Goal: Entertainment & Leisure: Consume media (video, audio)

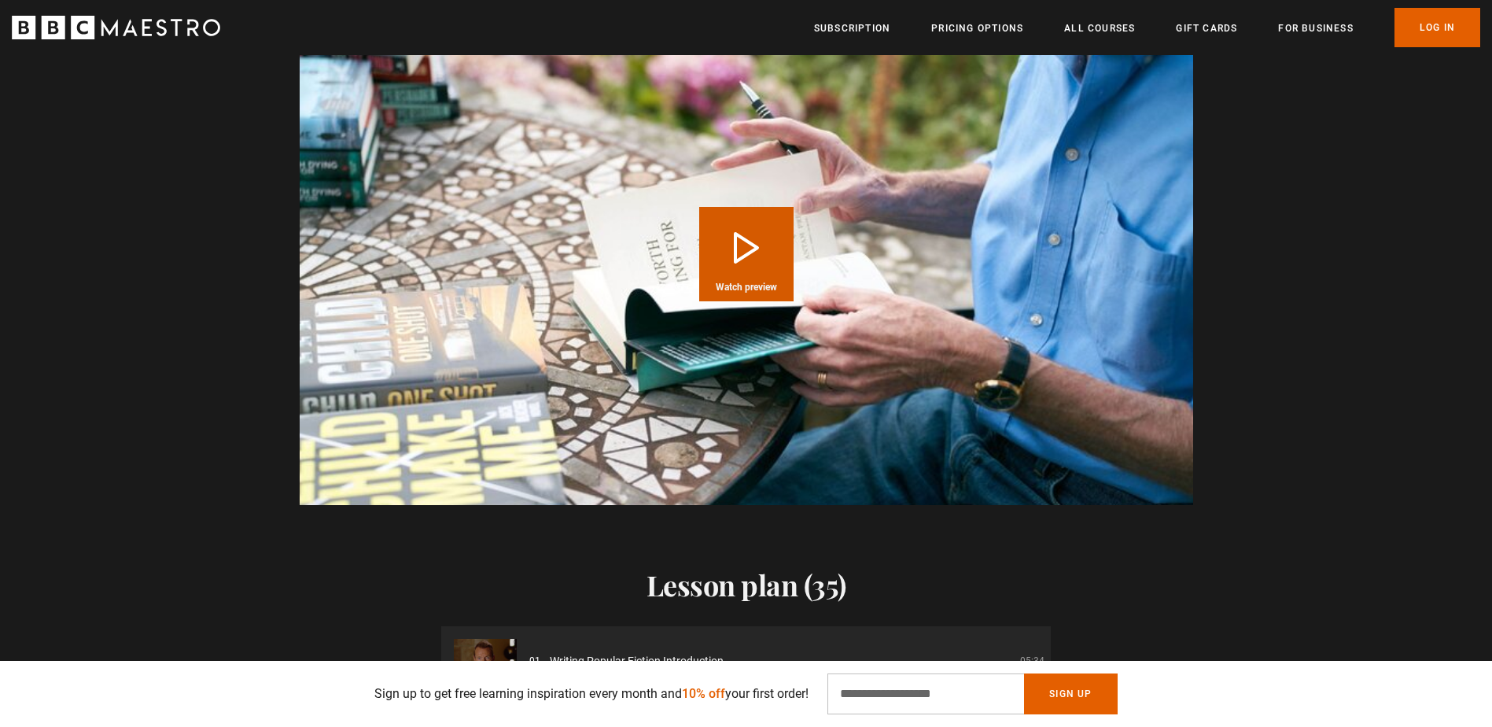
click at [751, 259] on button "Play Course overview for Writing Popular Fiction with [PERSON_NAME] Watch previ…" at bounding box center [746, 254] width 94 height 94
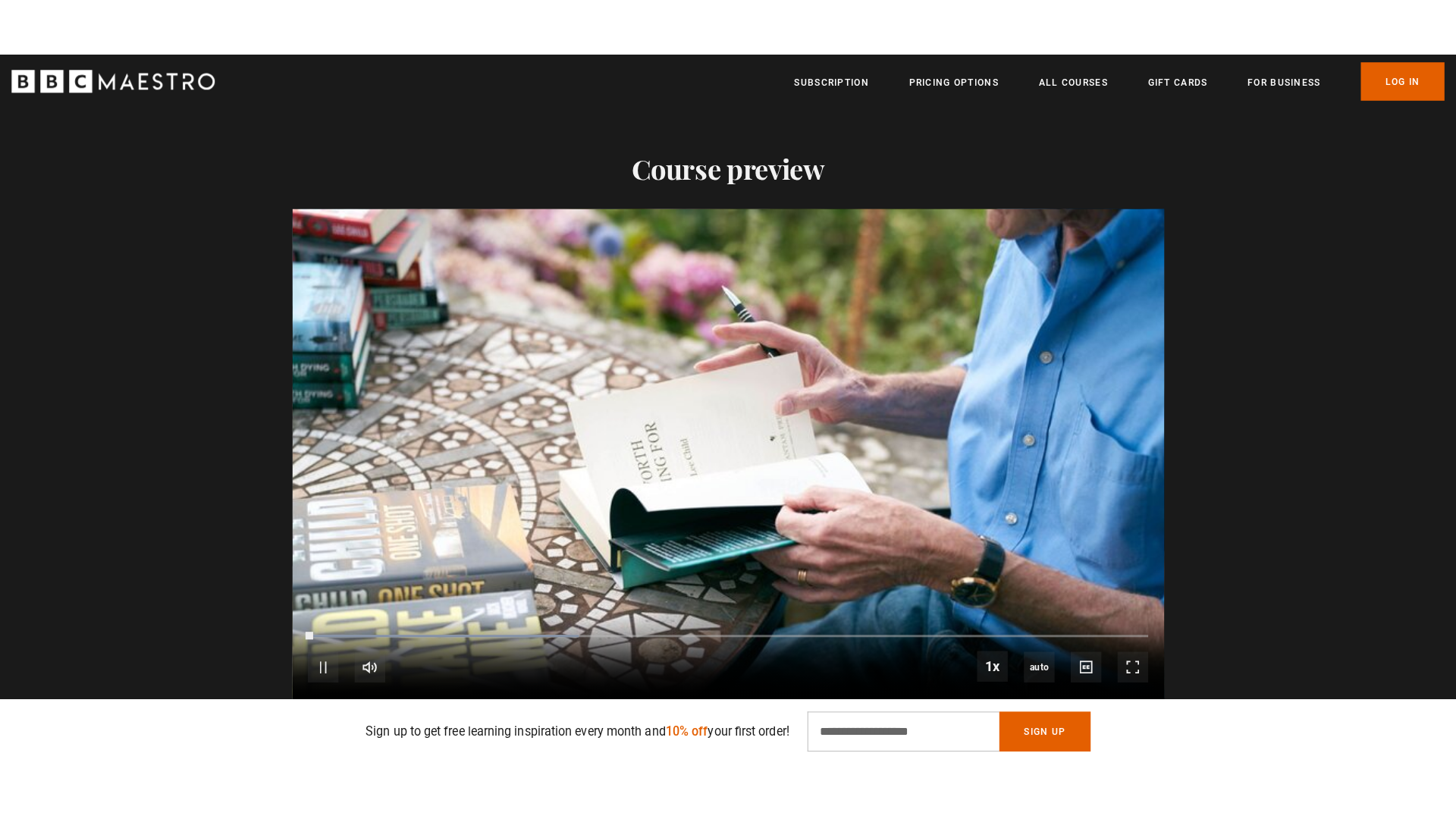
scroll to position [1441, 0]
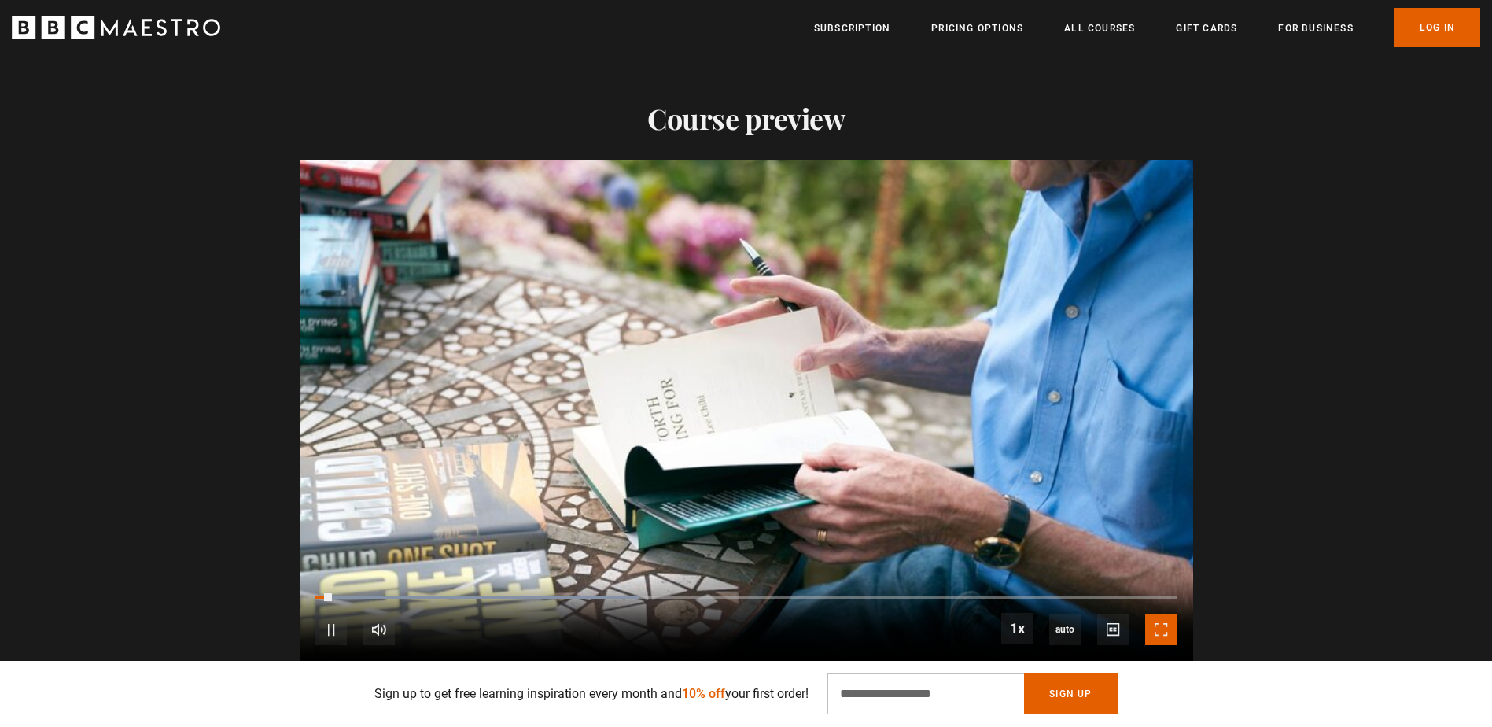
click at [1147, 630] on span "Video Player" at bounding box center [1160, 628] width 31 height 31
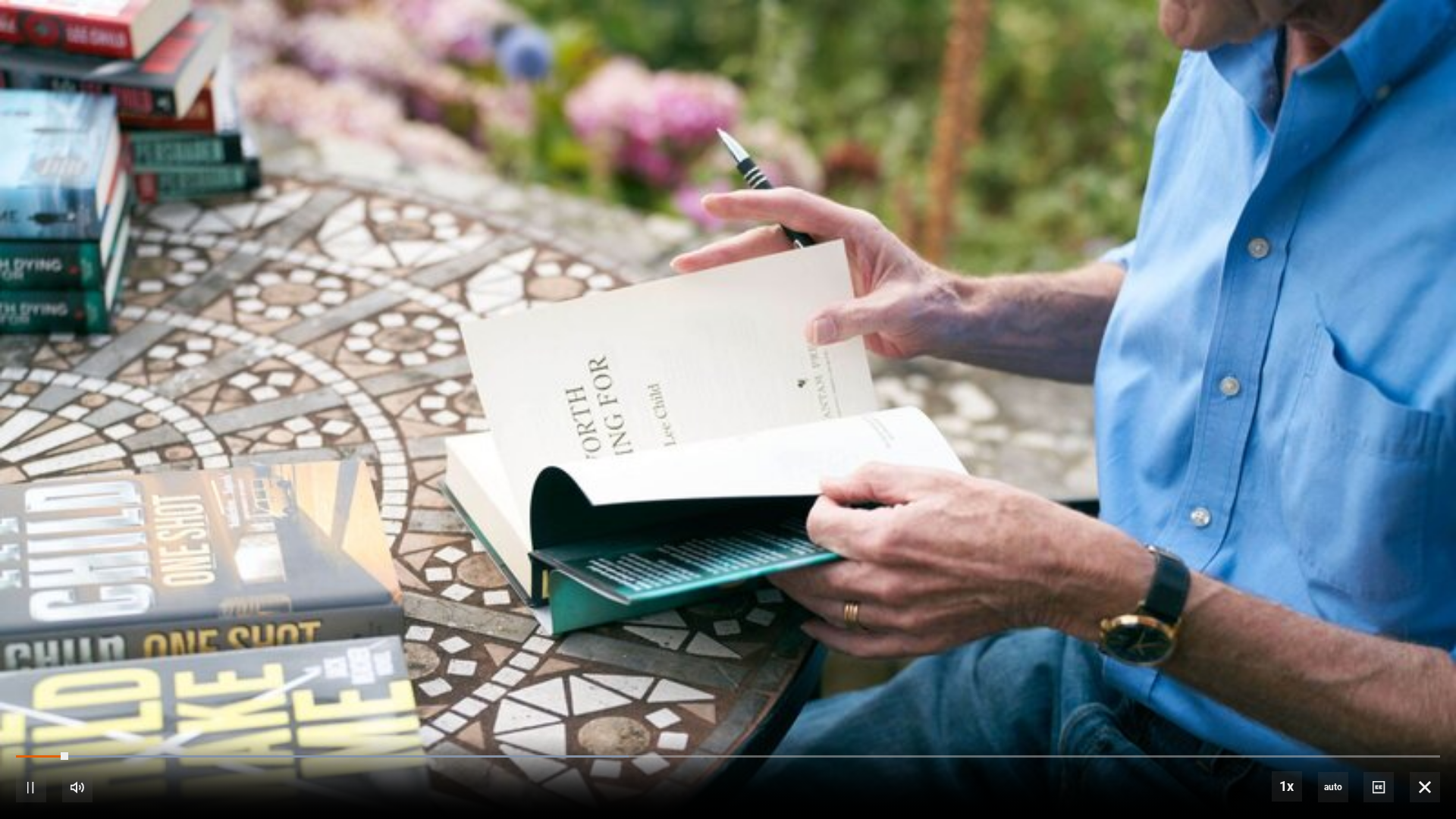
click at [249, 700] on div "10s Skip Back 10 seconds Pause 10s Skip Forward 10 seconds Loaded : 43.01% 0:13…" at bounding box center [728, 777] width 1456 height 84
click at [240, 700] on div "Loaded : 43.01% 0:14 0:04" at bounding box center [728, 756] width 1424 height 5
click at [367, 700] on div "10s Skip Back 10 seconds Pause 10s Skip Forward 10 seconds Loaded : 43.01% 0:14…" at bounding box center [728, 777] width 1456 height 84
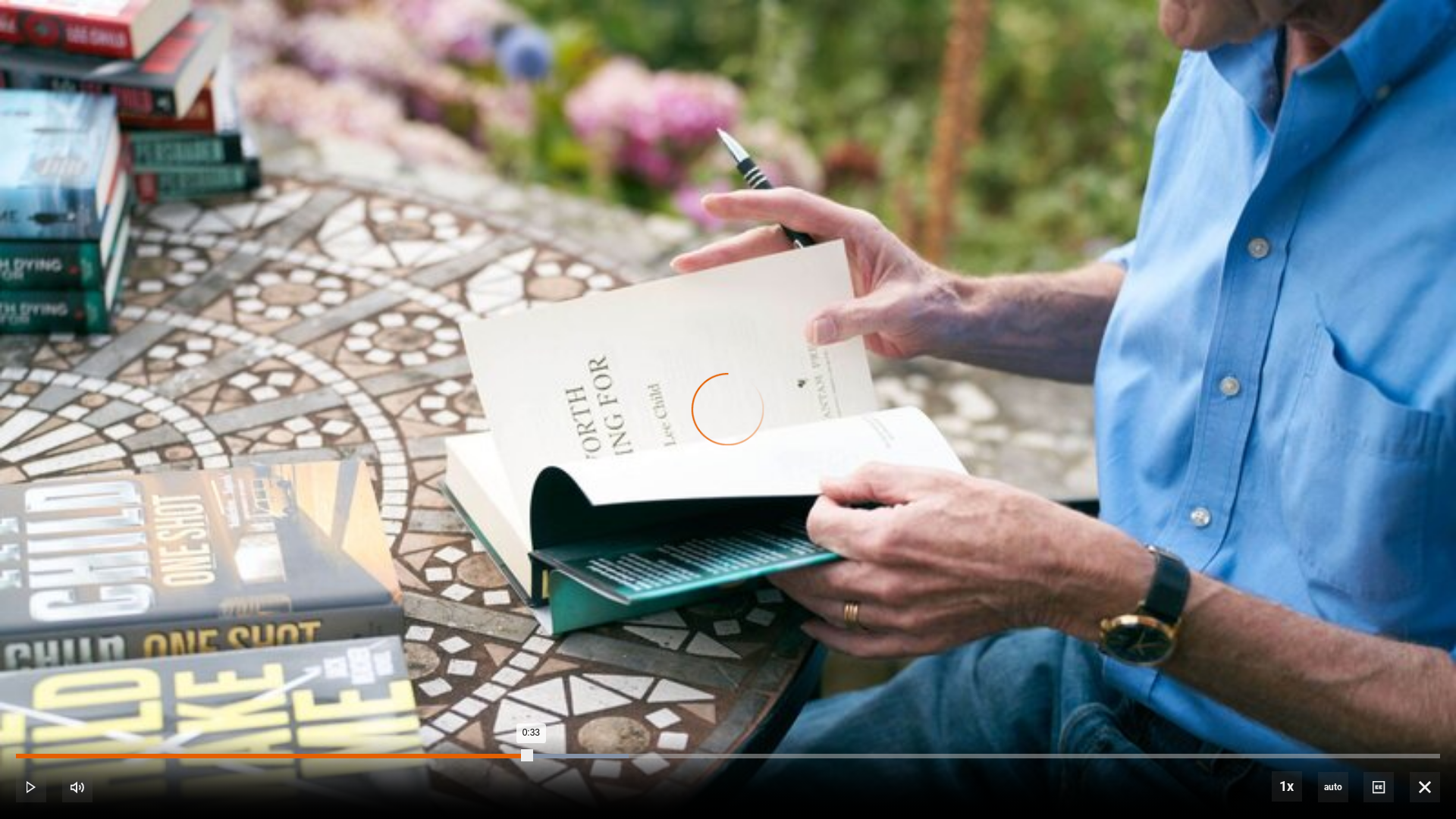
click at [530, 700] on div "Loaded : 43.01% 0:33 0:33" at bounding box center [728, 756] width 1424 height 5
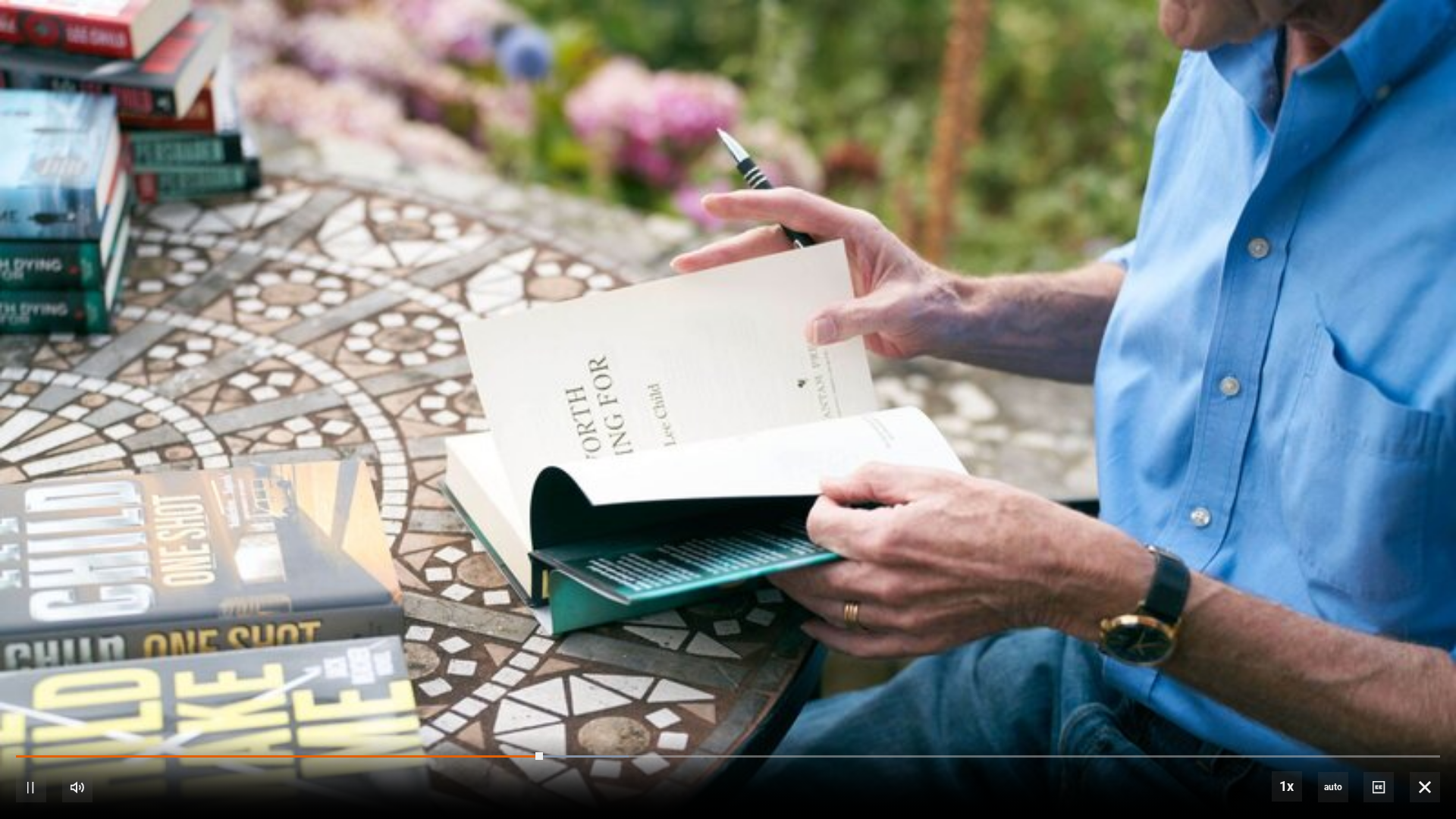
click at [718, 700] on div "10s Skip Back 10 seconds Pause 10s Skip Forward 10 seconds Loaded : 43.01% 0:45…" at bounding box center [728, 777] width 1456 height 84
click at [719, 700] on div "10s Skip Back 10 seconds Pause 10s Skip Forward 10 seconds Loaded : 48.39% 0:45…" at bounding box center [728, 777] width 1456 height 84
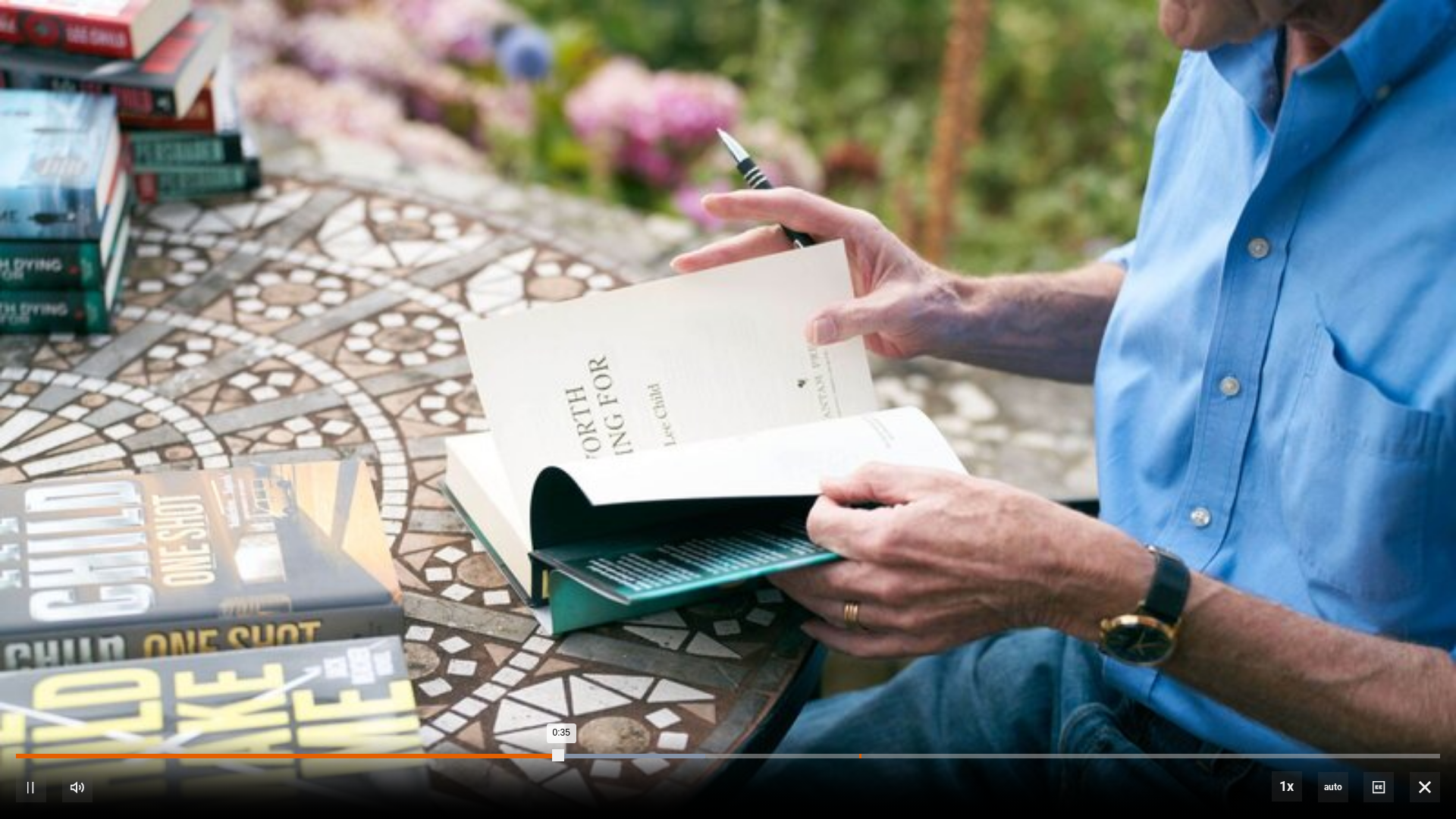
click at [858, 700] on div "Loaded : 48.39% 0:55 0:35" at bounding box center [728, 764] width 1424 height 2
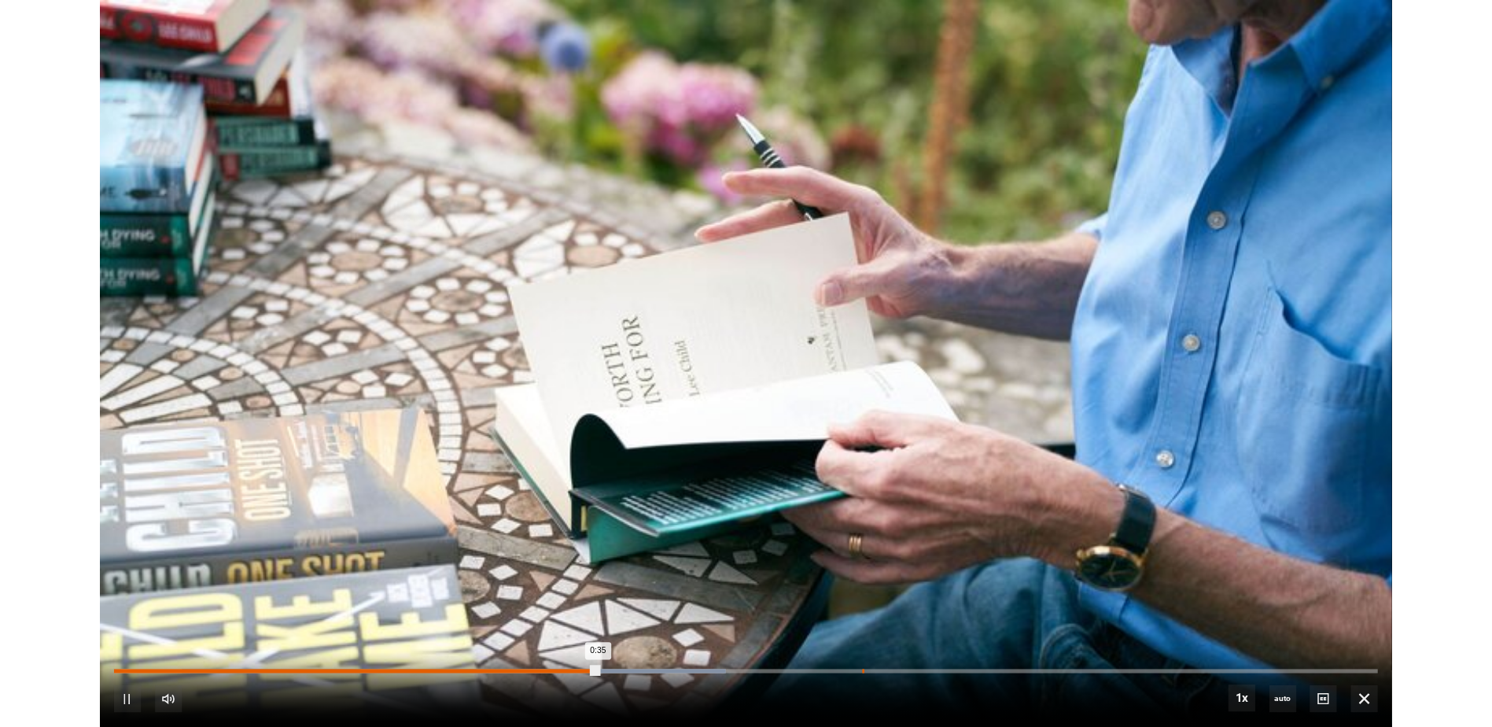
scroll to position [0, 206]
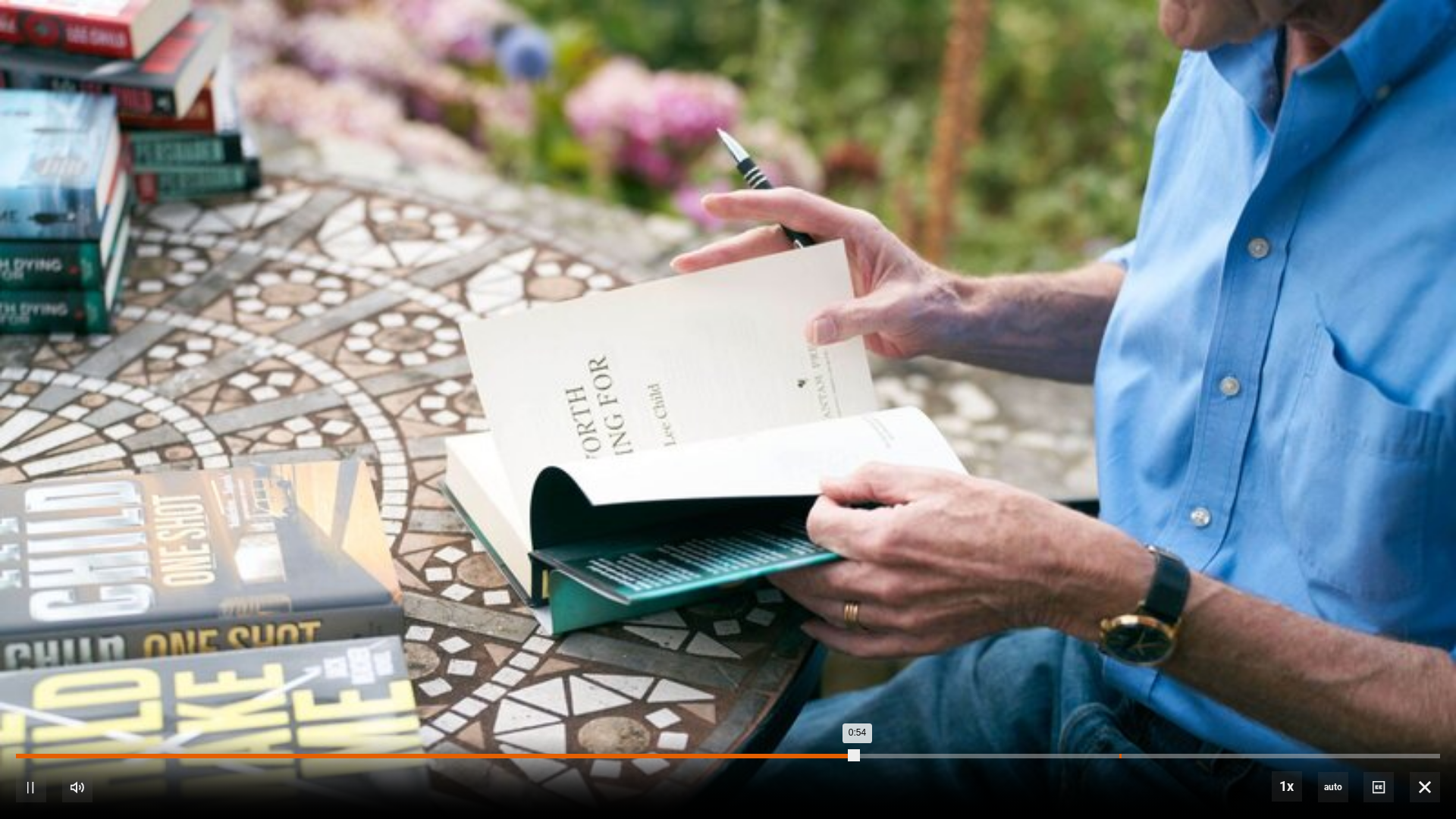
click at [1119, 700] on div "Loaded : 59.14% 1:12 0:54" at bounding box center [728, 756] width 1424 height 5
